Goal: Book appointment/travel/reservation

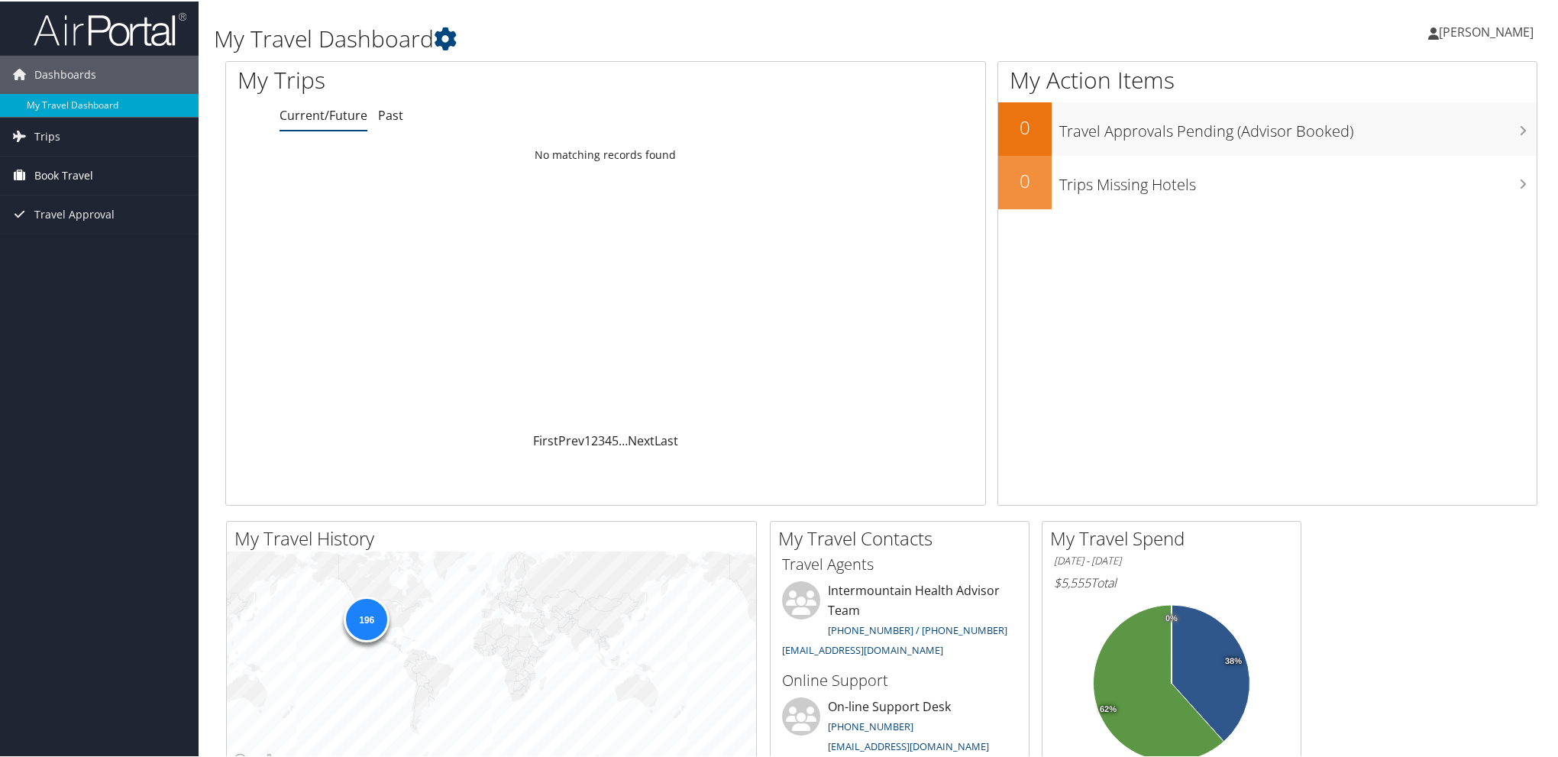
click at [76, 173] on span "Book Travel" at bounding box center [63, 174] width 59 height 38
click at [79, 249] on link "Book/Manage Online Trips" at bounding box center [99, 250] width 199 height 23
